Goal: Understand process/instructions: Learn about a topic

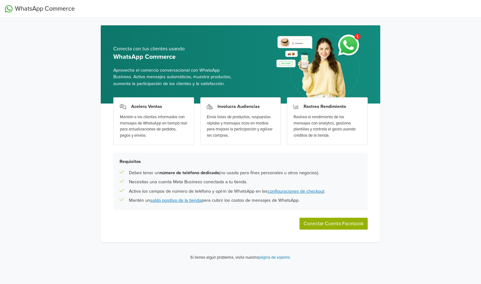
click at [310, 118] on div "Rastrea el rendimiento de los mensajes con analytics, gestiona plantillas y con…" at bounding box center [328, 126] width 68 height 24
drag, startPoint x: 120, startPoint y: 118, endPoint x: 162, endPoint y: 137, distance: 46.4
click at [162, 137] on div "Mantén a los clientes informados con mensajes de WhatsApp en tiempo real para a…" at bounding box center [154, 126] width 68 height 24
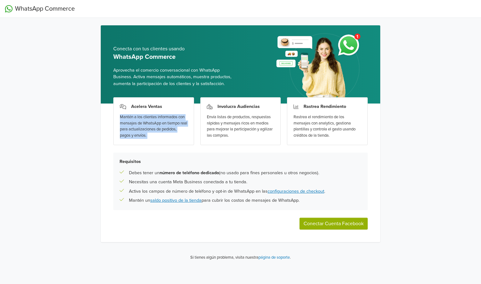
click at [162, 137] on div "Mantén a los clientes informados con mensajes de WhatsApp en tiempo real para a…" at bounding box center [154, 126] width 68 height 24
click at [172, 128] on div "Mantén a los clientes informados con mensajes de WhatsApp en tiempo real para a…" at bounding box center [154, 126] width 68 height 24
click at [167, 132] on div "Mantén a los clientes informados con mensajes de WhatsApp en tiempo real para a…" at bounding box center [154, 126] width 68 height 24
drag, startPoint x: 165, startPoint y: 135, endPoint x: 119, endPoint y: 116, distance: 49.5
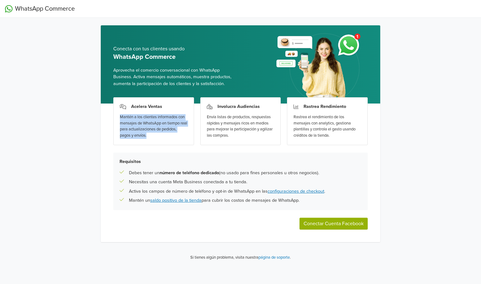
click at [119, 116] on div "Acelera Ventas Mantén a los clientes informados con mensajes de WhatsApp en tie…" at bounding box center [153, 121] width 81 height 48
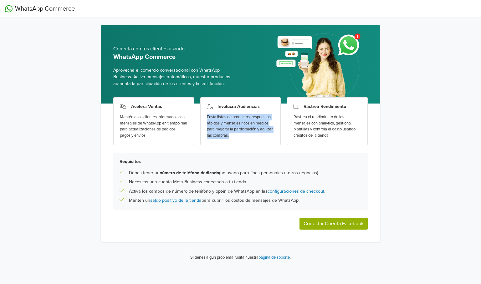
drag, startPoint x: 235, startPoint y: 136, endPoint x: 202, endPoint y: 112, distance: 40.8
click at [202, 112] on div "Involucra Audiencias Envía listas de productos, respuestas rápidas y mensajes r…" at bounding box center [240, 121] width 81 height 48
click at [203, 116] on div "Involucra Audiencias Envía listas de productos, respuestas rápidas y mensajes r…" at bounding box center [240, 121] width 81 height 48
